Goal: Use online tool/utility: Utilize a website feature to perform a specific function

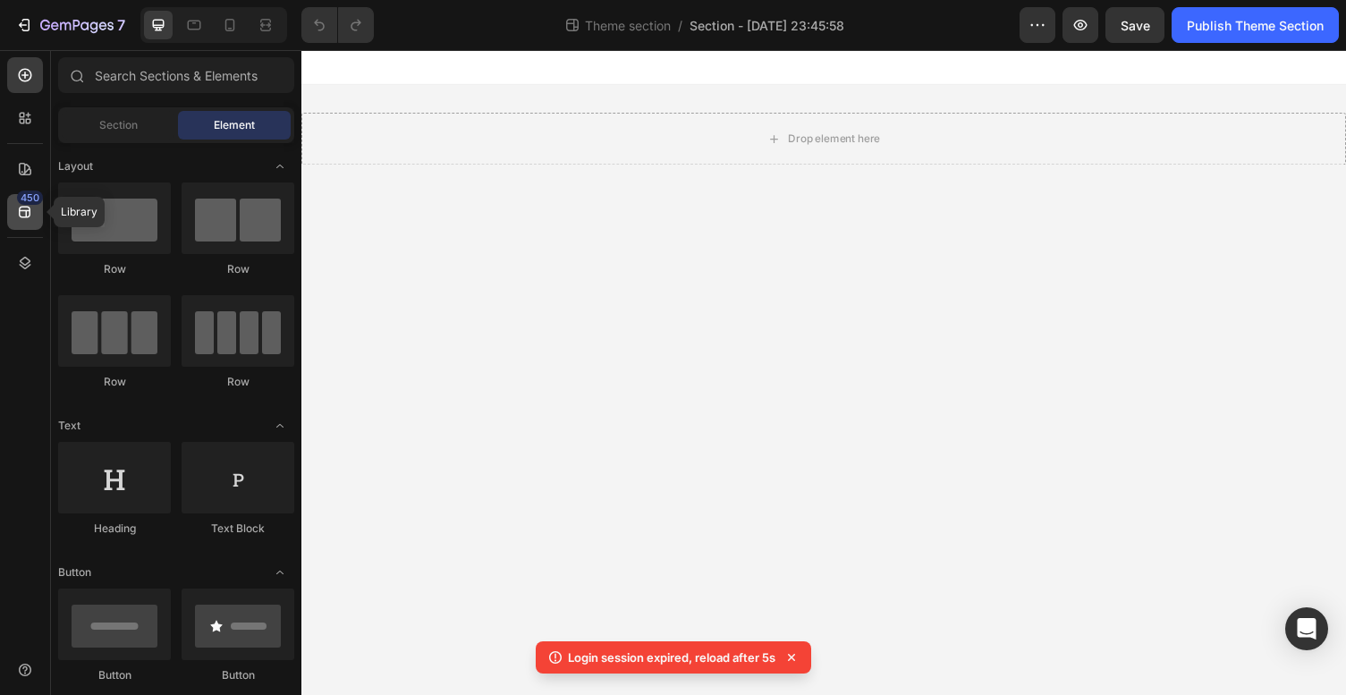
click at [21, 213] on icon at bounding box center [25, 212] width 18 height 18
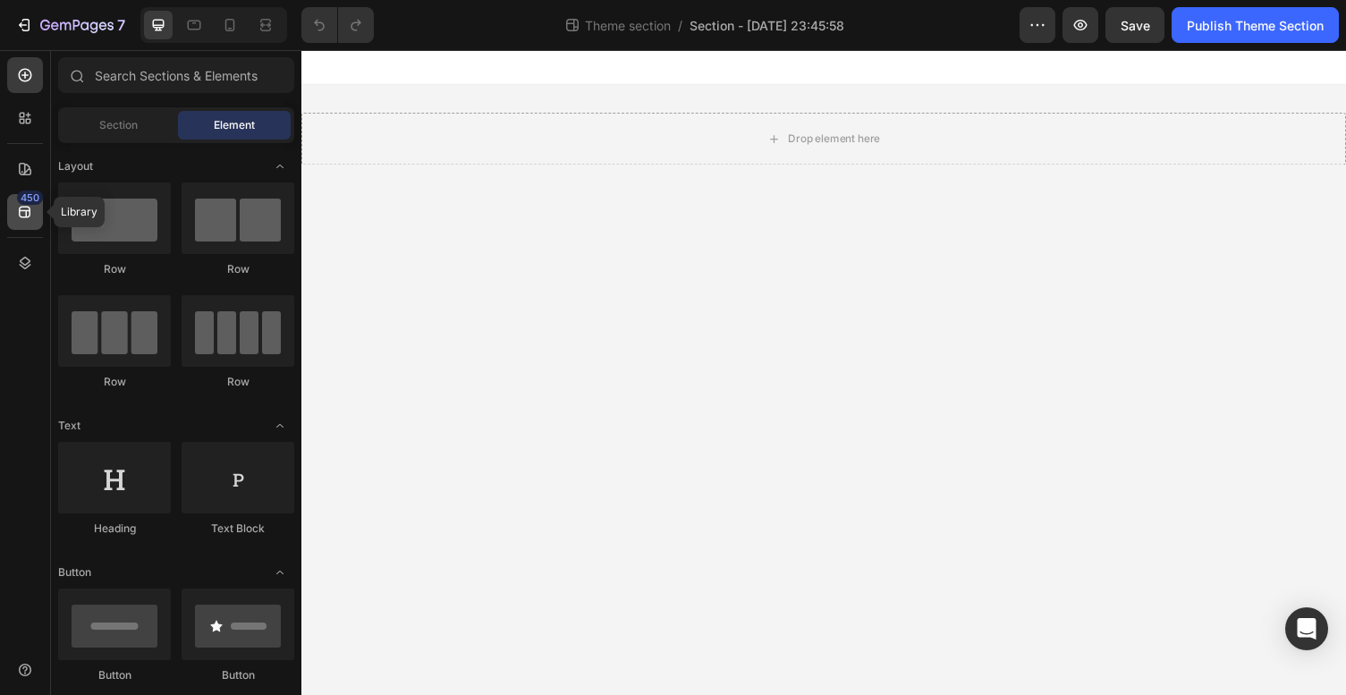
click at [25, 211] on icon at bounding box center [25, 213] width 12 height 12
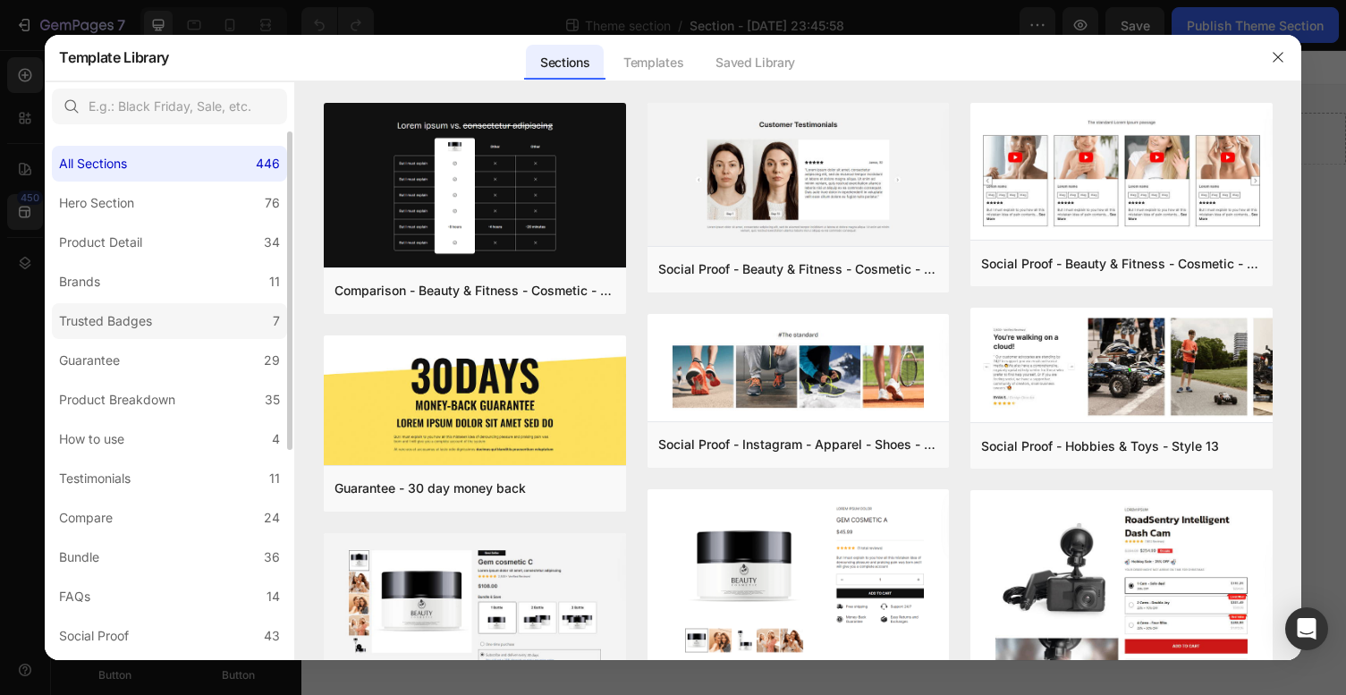
click at [118, 326] on div "Trusted Badges" at bounding box center [105, 320] width 93 height 21
